Goal: Transaction & Acquisition: Book appointment/travel/reservation

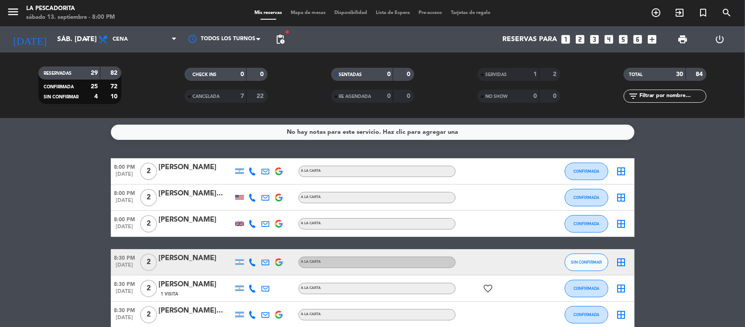
click at [610, 39] on icon "looks_4" at bounding box center [609, 39] width 11 height 11
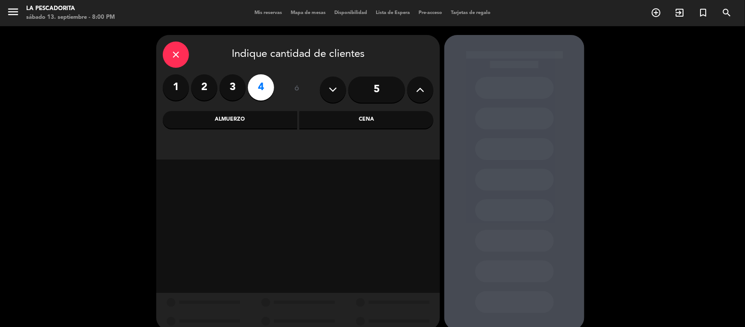
click at [348, 114] on div "Cena" at bounding box center [367, 119] width 134 height 17
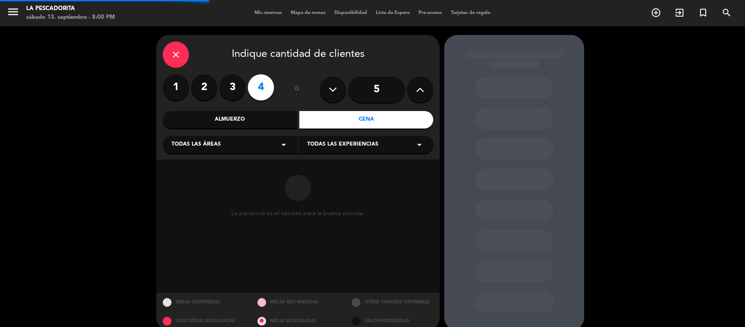
click at [215, 117] on div "Almuerzo" at bounding box center [230, 119] width 134 height 17
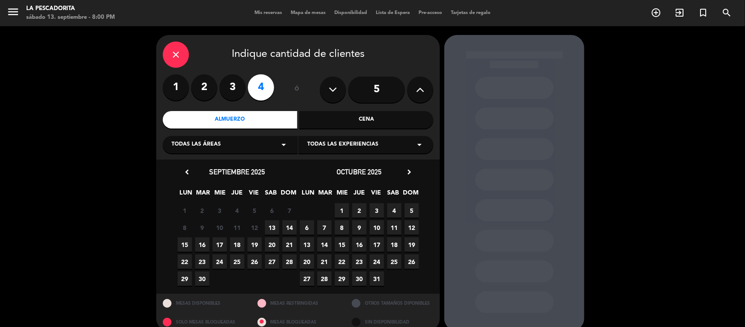
click at [287, 227] on span "14" at bounding box center [289, 227] width 14 height 14
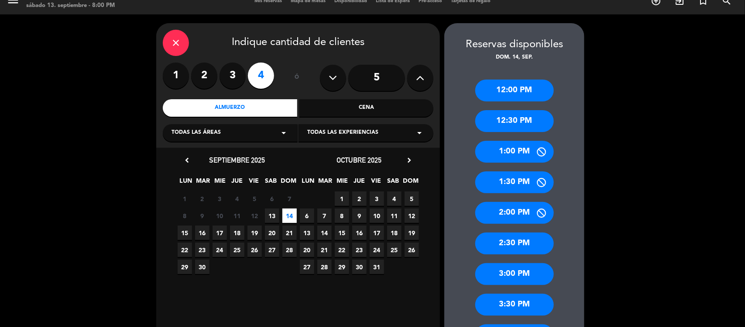
click at [510, 245] on div "2:30 PM" at bounding box center [514, 243] width 79 height 22
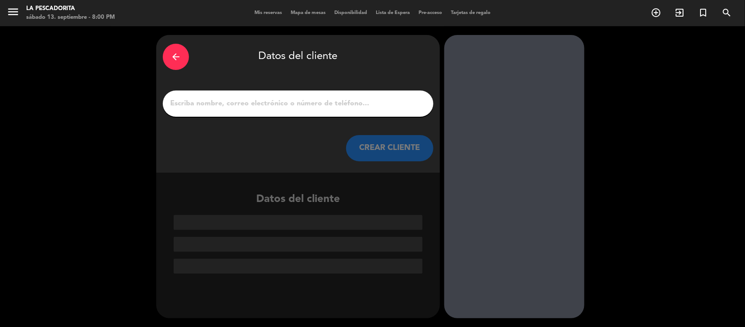
click at [214, 110] on div at bounding box center [298, 103] width 271 height 26
click at [215, 110] on div at bounding box center [298, 103] width 271 height 26
click at [217, 103] on input "1" at bounding box center [298, 103] width 258 height 12
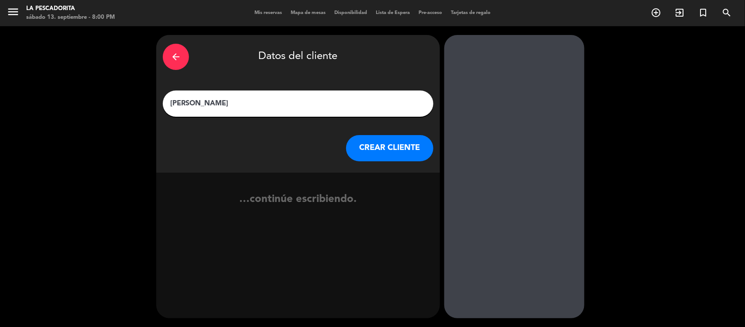
type input "[PERSON_NAME]"
click at [402, 145] on button "CREAR CLIENTE" at bounding box center [389, 148] width 87 height 26
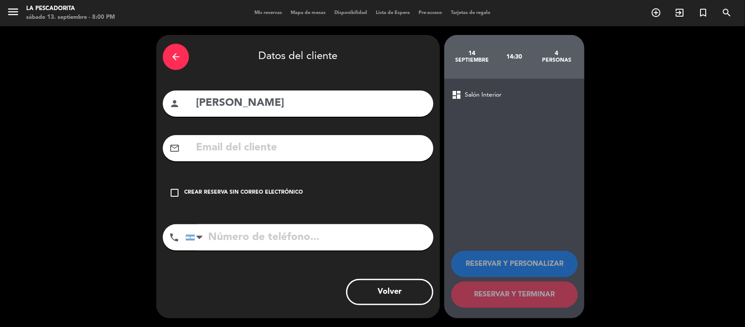
click at [172, 195] on icon "check_box_outline_blank" at bounding box center [174, 192] width 10 height 10
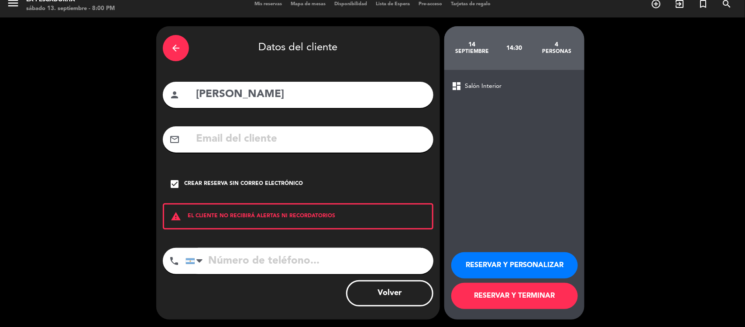
scroll to position [10, 0]
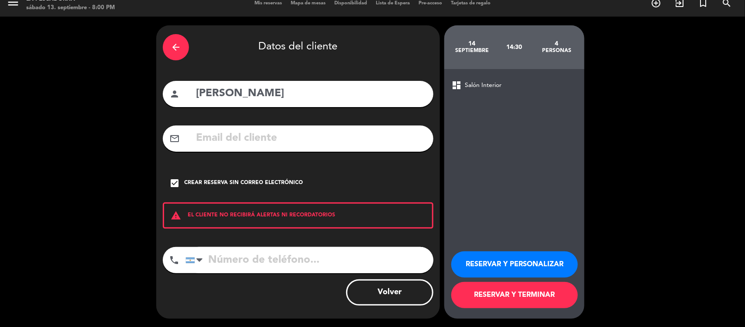
click at [236, 255] on input "tel" at bounding box center [310, 260] width 248 height 26
type input "1144274104"
click at [499, 261] on button "RESERVAR Y PERSONALIZAR" at bounding box center [514, 264] width 127 height 26
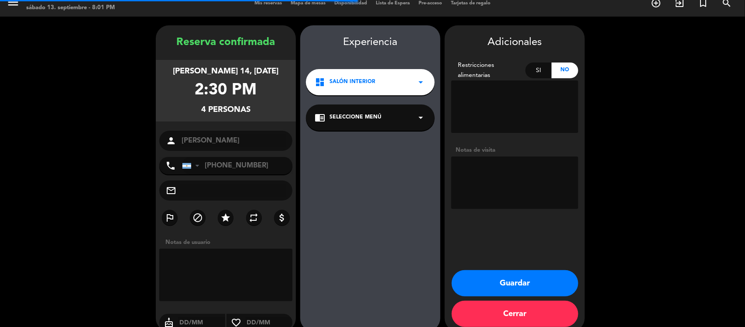
scroll to position [22, 0]
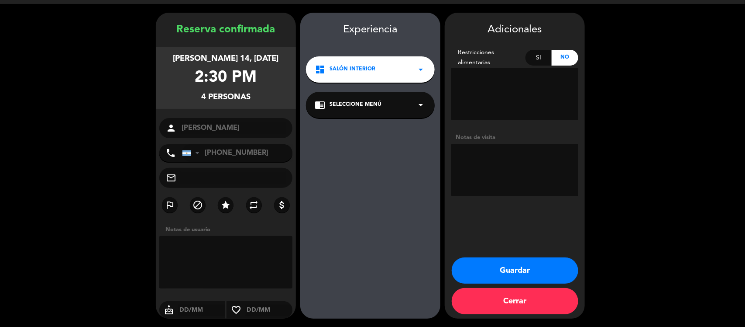
click at [482, 156] on textarea at bounding box center [514, 170] width 127 height 52
type textarea "AD"
click at [519, 264] on button "Guardar" at bounding box center [515, 270] width 127 height 26
